Goal: Transaction & Acquisition: Purchase product/service

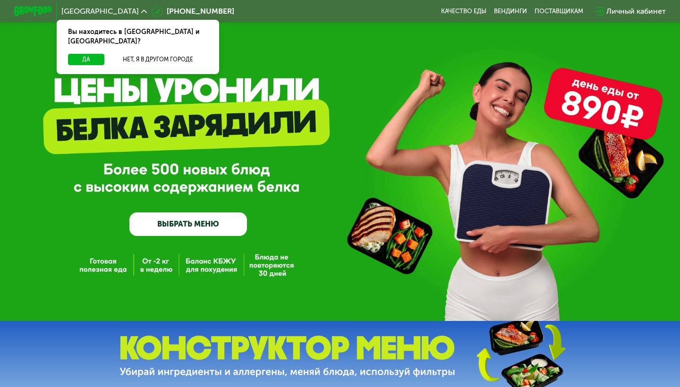
scroll to position [2, 0]
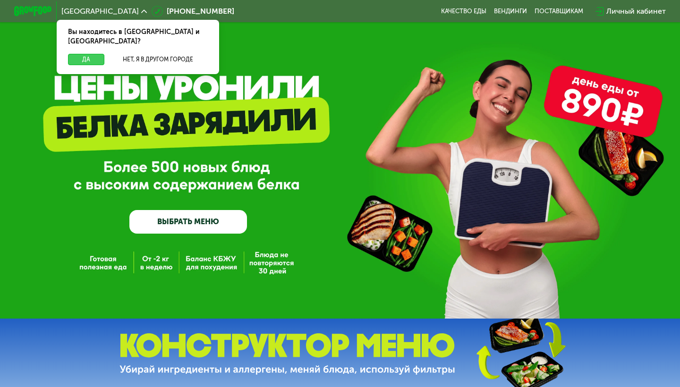
click at [95, 54] on button "Да" at bounding box center [86, 59] width 36 height 11
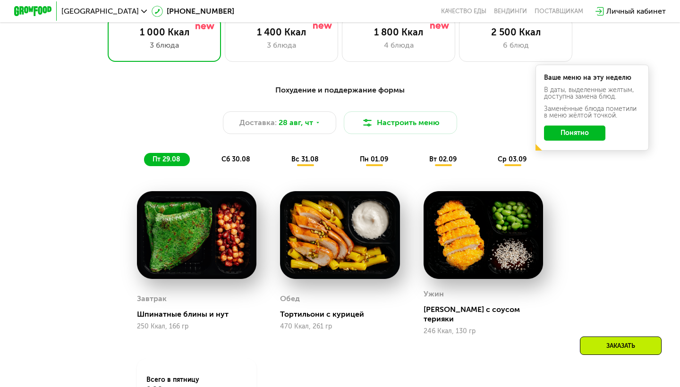
scroll to position [449, 0]
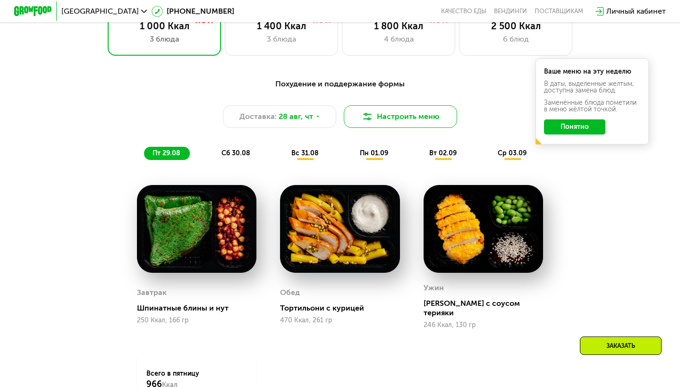
click at [370, 115] on img at bounding box center [367, 116] width 11 height 11
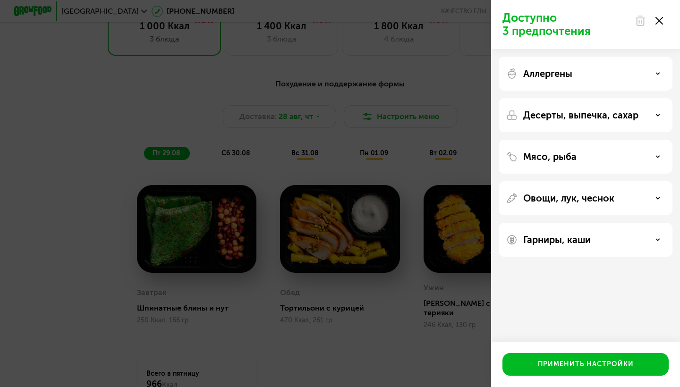
click at [538, 162] on p "Мясо, рыба" at bounding box center [549, 156] width 53 height 11
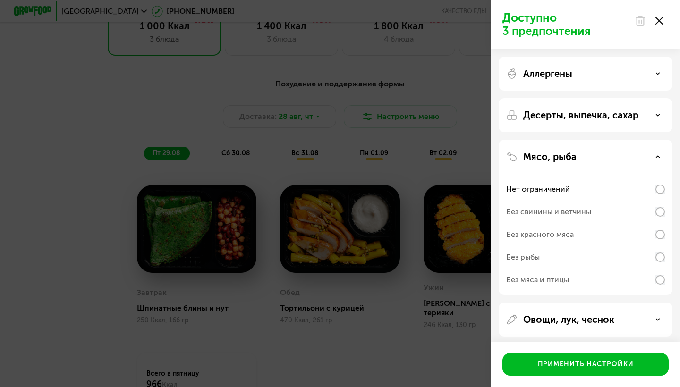
click at [567, 217] on div "Без свинины и ветчины" at bounding box center [548, 211] width 85 height 11
click at [569, 237] on div "Без красного мяса" at bounding box center [540, 234] width 68 height 11
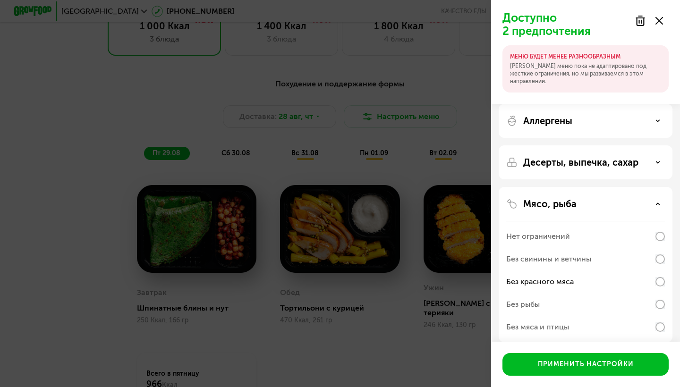
click at [570, 255] on div "Без свинины и ветчины" at bounding box center [548, 259] width 85 height 11
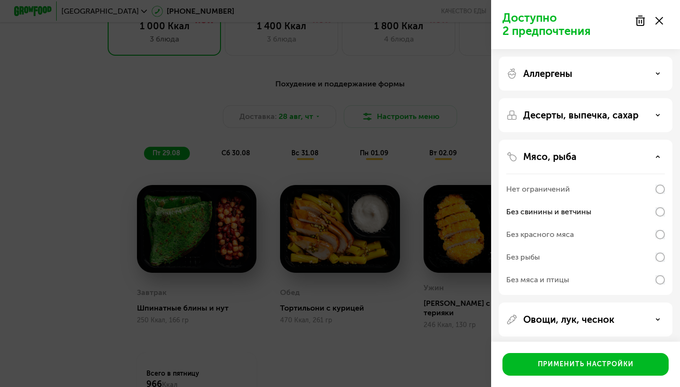
click at [566, 236] on div "Без красного мяса" at bounding box center [540, 234] width 68 height 11
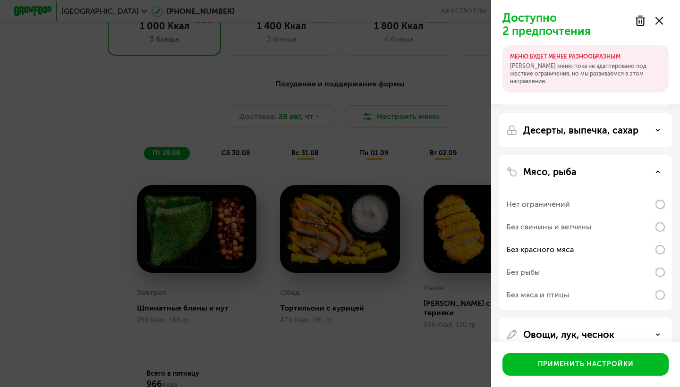
scroll to position [37, 0]
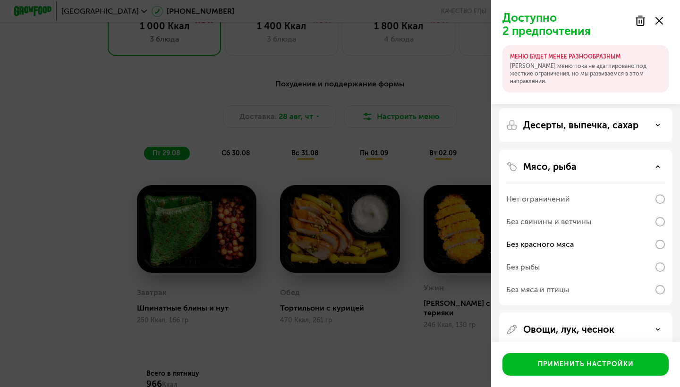
click at [563, 286] on div "Без мяса и птицы" at bounding box center [537, 289] width 63 height 11
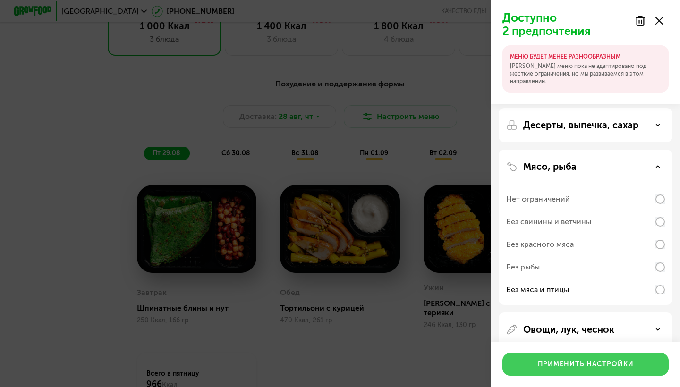
click at [556, 358] on button "Применить настройки" at bounding box center [585, 364] width 166 height 23
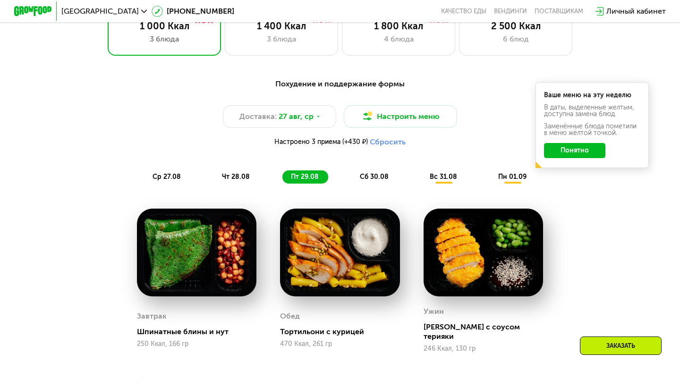
click at [579, 162] on div "Ваше меню на эту неделю В даты, выделенные желтым, доступна замена блюд. Заменё…" at bounding box center [591, 125] width 113 height 86
click at [579, 149] on button "Понятно" at bounding box center [574, 150] width 61 height 15
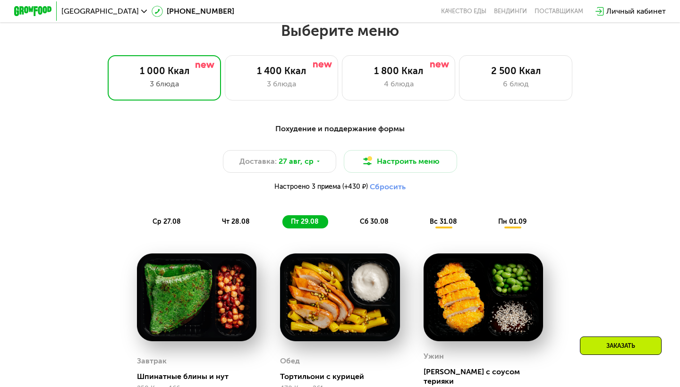
scroll to position [403, 0]
